Goal: Transaction & Acquisition: Purchase product/service

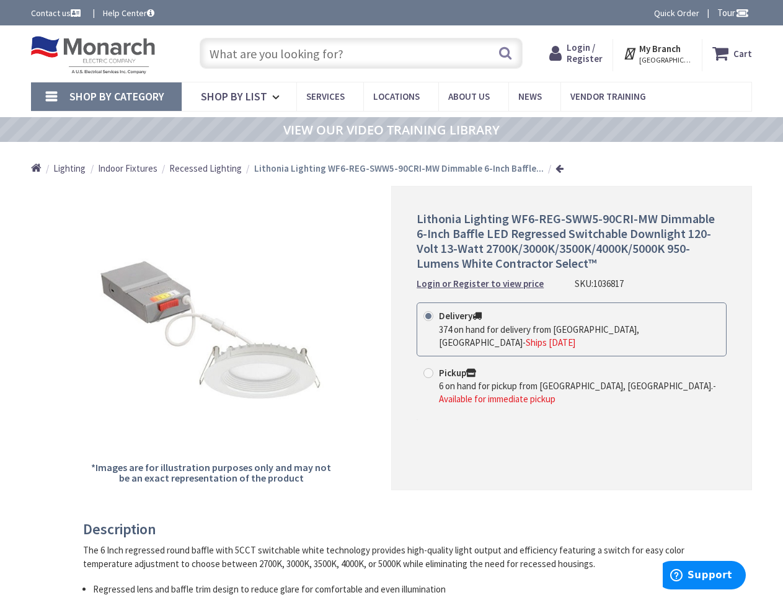
click at [391, 297] on div "Lithonia Lighting WF6-REG-SWW5-90CRI-MW Dimmable 6-Inch Baffle LED Regressed Sw…" at bounding box center [571, 338] width 361 height 304
click at [730, 12] on span "Tour" at bounding box center [733, 13] width 32 height 12
click at [741, 12] on div at bounding box center [391, 297] width 783 height 595
click at [657, 53] on strong "My Branch" at bounding box center [660, 49] width 42 height 12
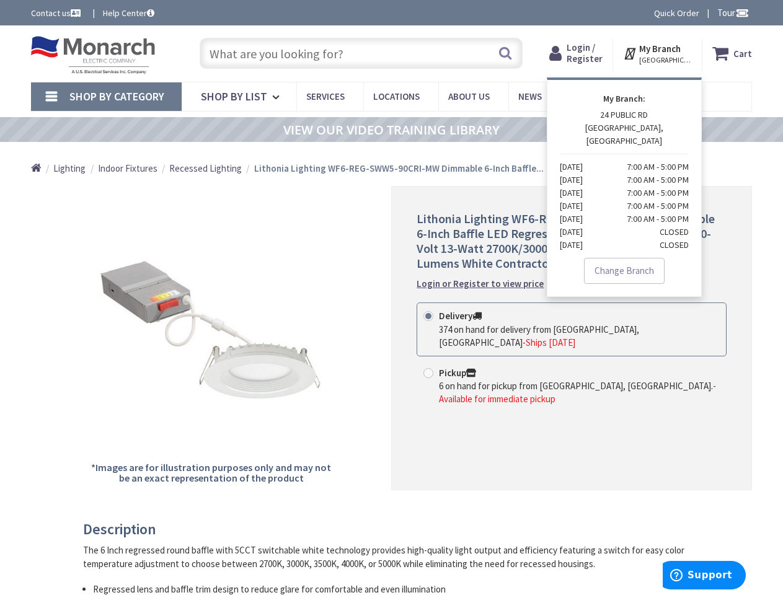
click at [106, 97] on span "Shop By Category" at bounding box center [116, 96] width 95 height 14
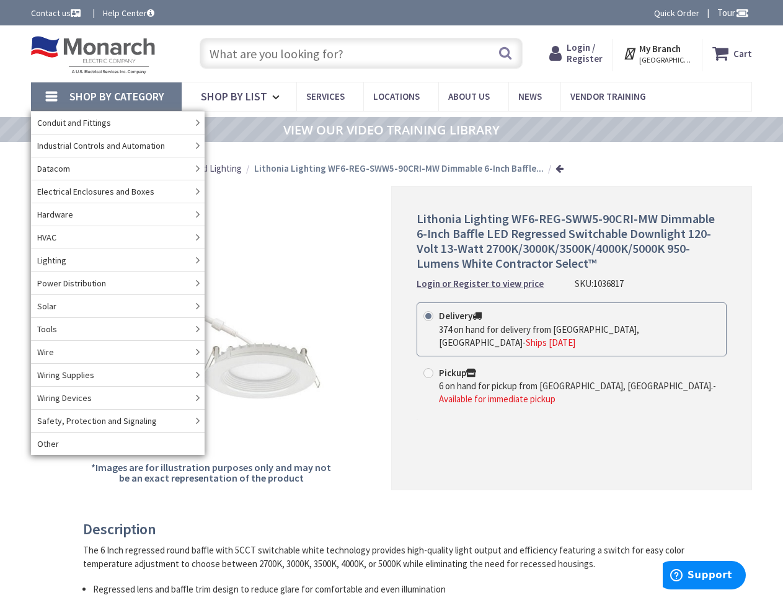
click at [571, 366] on label "Pickup 6 on hand for pickup from [GEOGRAPHIC_DATA], [GEOGRAPHIC_DATA]. - Availa…" at bounding box center [571, 386] width 296 height 40
click at [434, 369] on input "Pickup 6 on hand for pickup from [GEOGRAPHIC_DATA], [GEOGRAPHIC_DATA]. - Availa…" at bounding box center [430, 373] width 8 height 8
radio input "true"
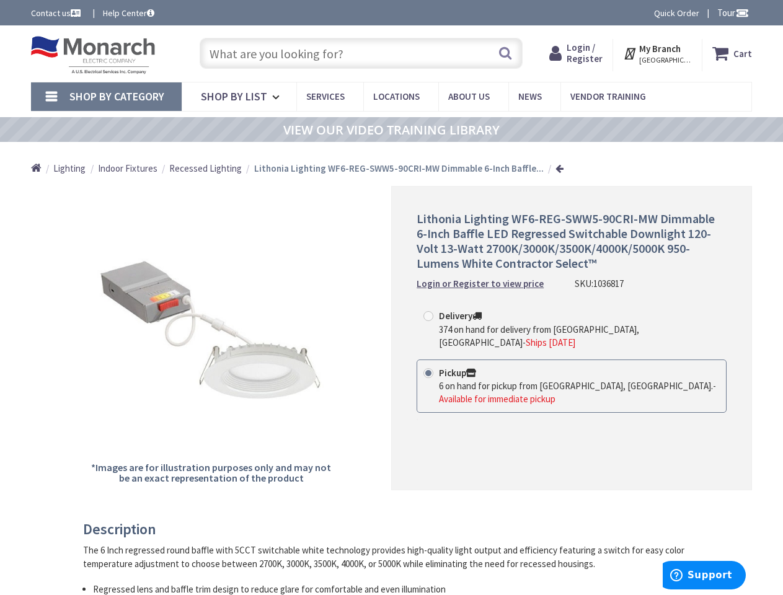
click at [386, 529] on h3 "Description" at bounding box center [386, 529] width 607 height 16
click at [704, 575] on span "Support" at bounding box center [709, 574] width 45 height 11
